Goal: Information Seeking & Learning: Check status

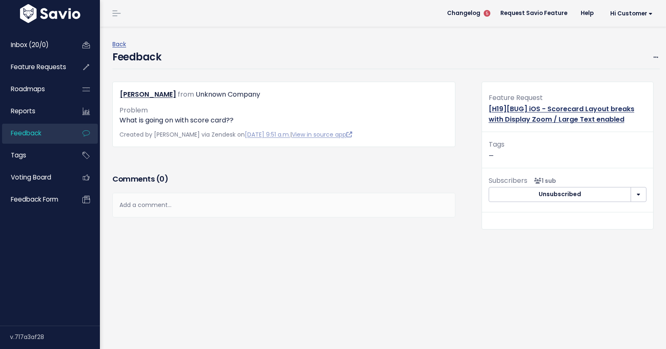
click at [528, 118] on link "[H19][BUG] iOS - Scorecard Layout breaks with Display Zoom / Large Text enabled" at bounding box center [561, 114] width 146 height 20
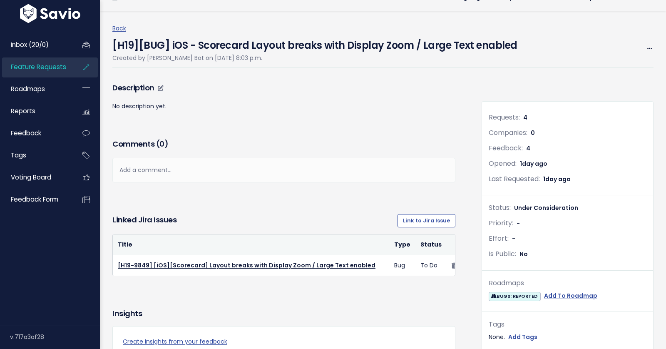
scroll to position [17, 0]
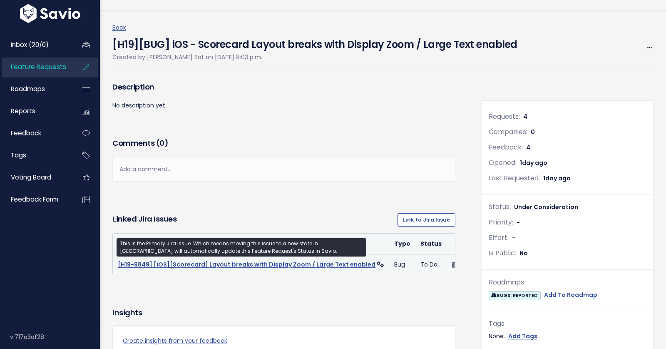
click at [284, 263] on link "[H19-9849] [iOS][Scorecard] Layout breaks with Display Zoom / Large Text enabled" at bounding box center [247, 264] width 258 height 8
click at [39, 66] on span "Feature Requests" at bounding box center [38, 66] width 55 height 9
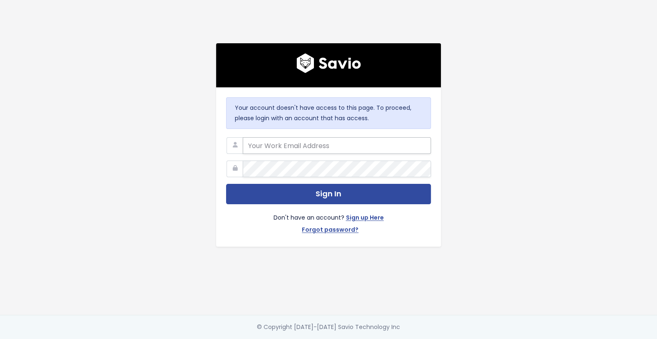
click at [300, 152] on input "email" at bounding box center [337, 145] width 188 height 17
click at [416, 339] on com-1password-button at bounding box center [328, 339] width 657 height 0
click at [368, 146] on input "email" at bounding box center [337, 145] width 188 height 17
click at [284, 147] on input "email" at bounding box center [337, 145] width 188 height 17
type input "v"
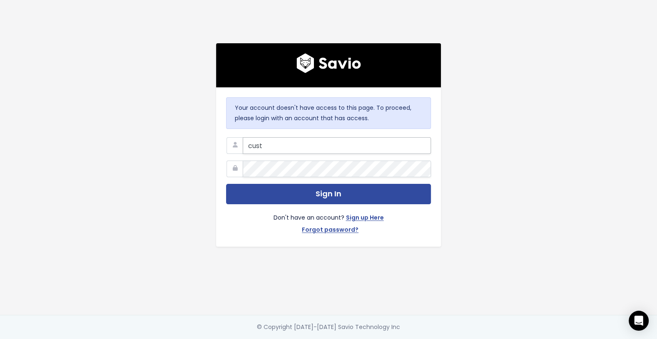
type input "custo"
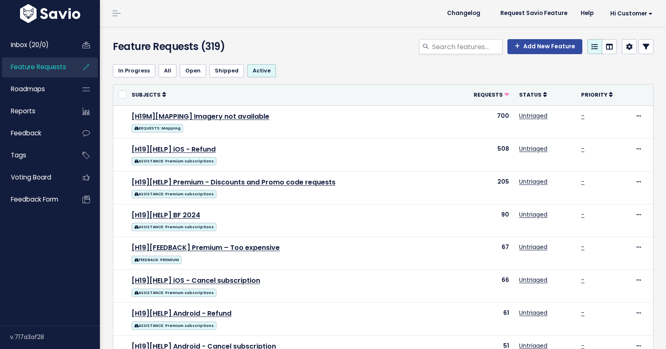
select select
click at [644, 48] on icon at bounding box center [645, 46] width 7 height 7
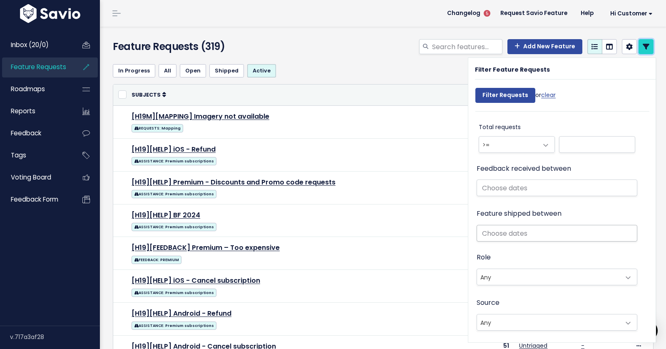
scroll to position [499, 0]
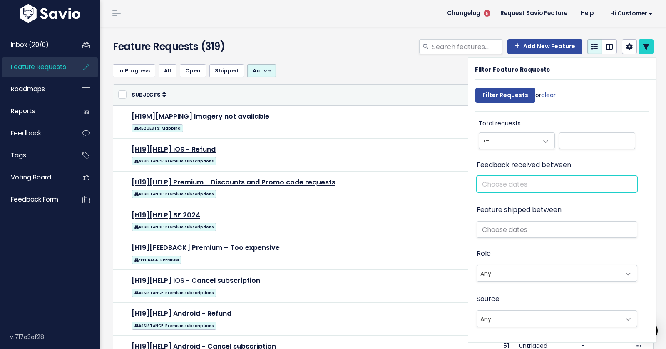
click at [511, 184] on input "text" at bounding box center [556, 184] width 161 height 17
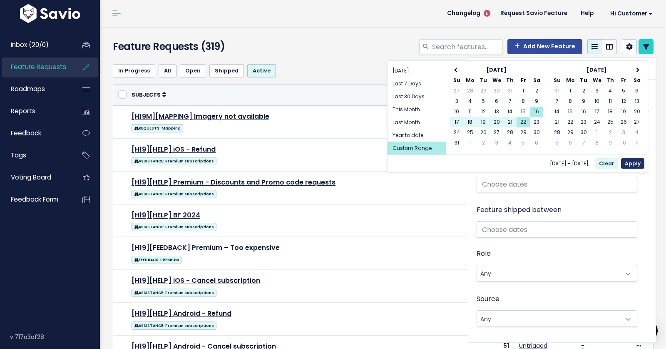
click at [637, 164] on button "Apply" at bounding box center [632, 163] width 23 height 10
type input "[DATE] - [DATE]"
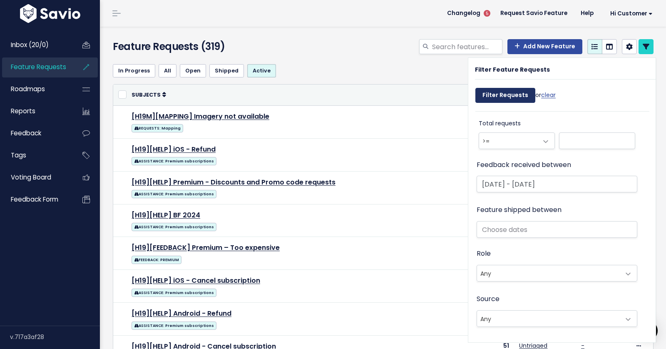
click at [517, 95] on input "Filter Requests" at bounding box center [505, 95] width 60 height 15
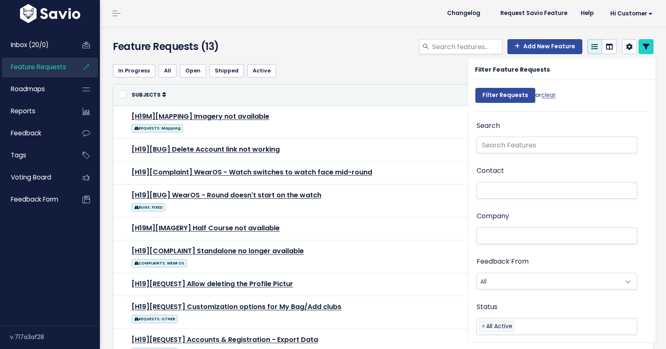
select select
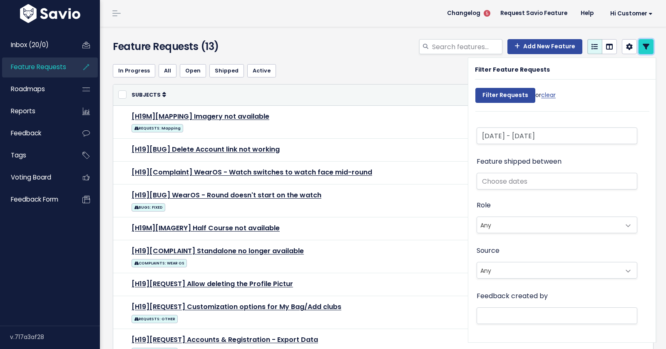
click at [649, 48] on icon at bounding box center [645, 46] width 7 height 7
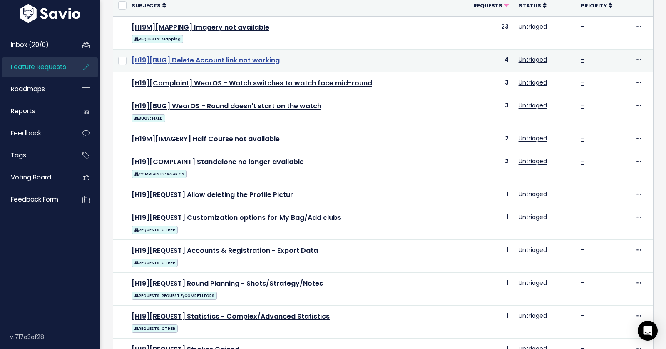
scroll to position [92, 0]
